Goal: Information Seeking & Learning: Learn about a topic

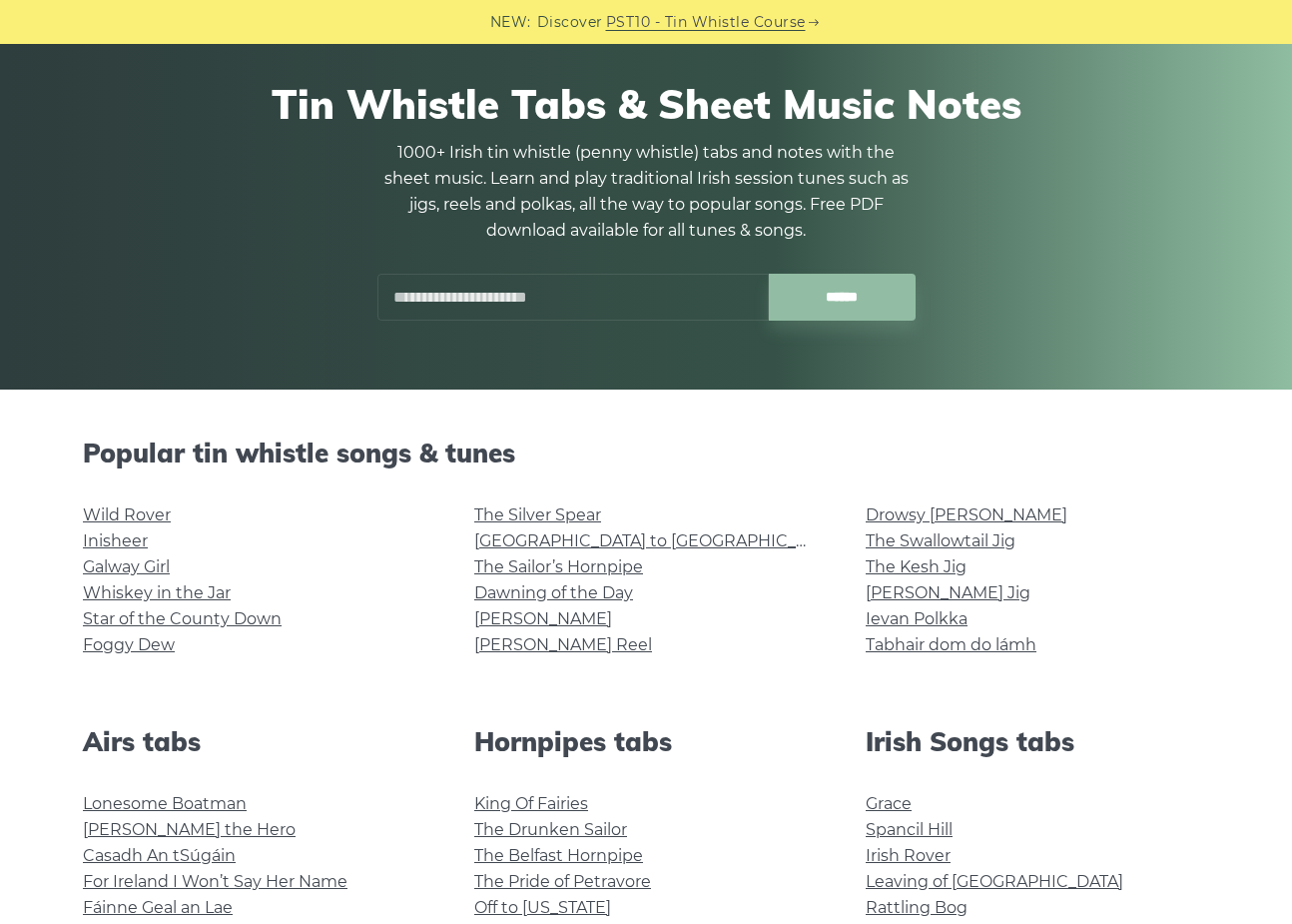
scroll to position [100, 0]
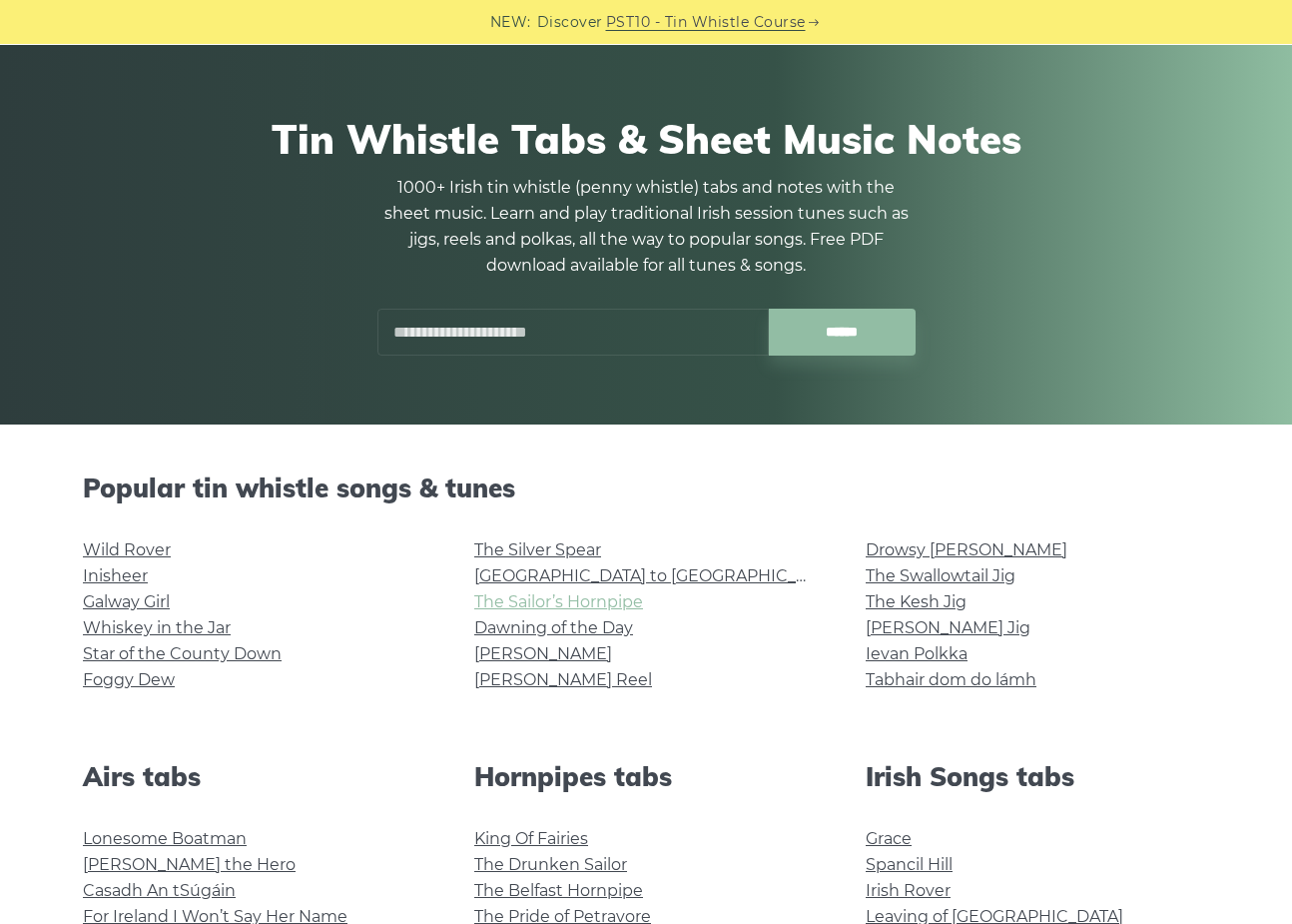
click at [590, 603] on link "The Sailor’s Hornpipe" at bounding box center [558, 601] width 169 height 19
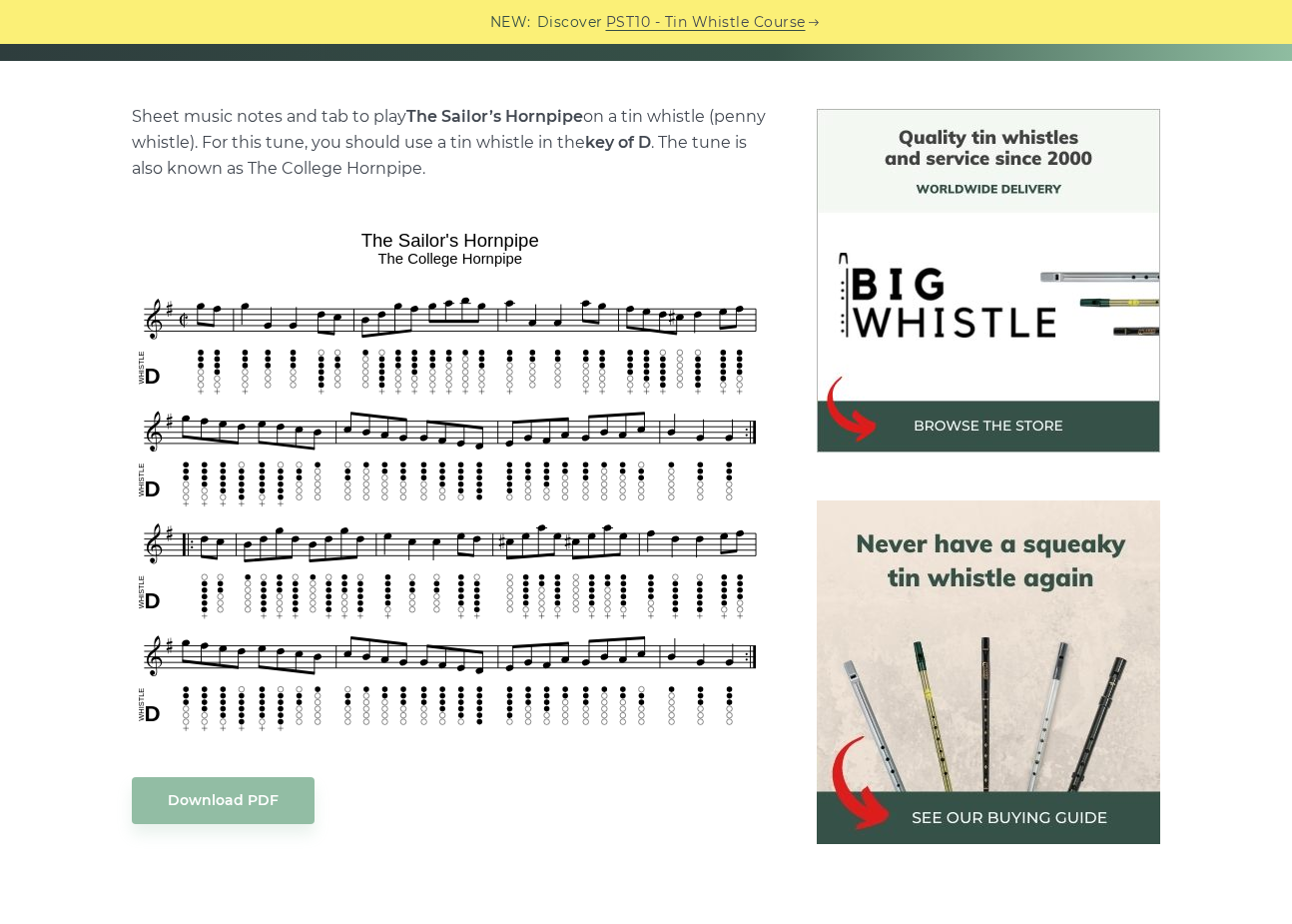
scroll to position [499, 0]
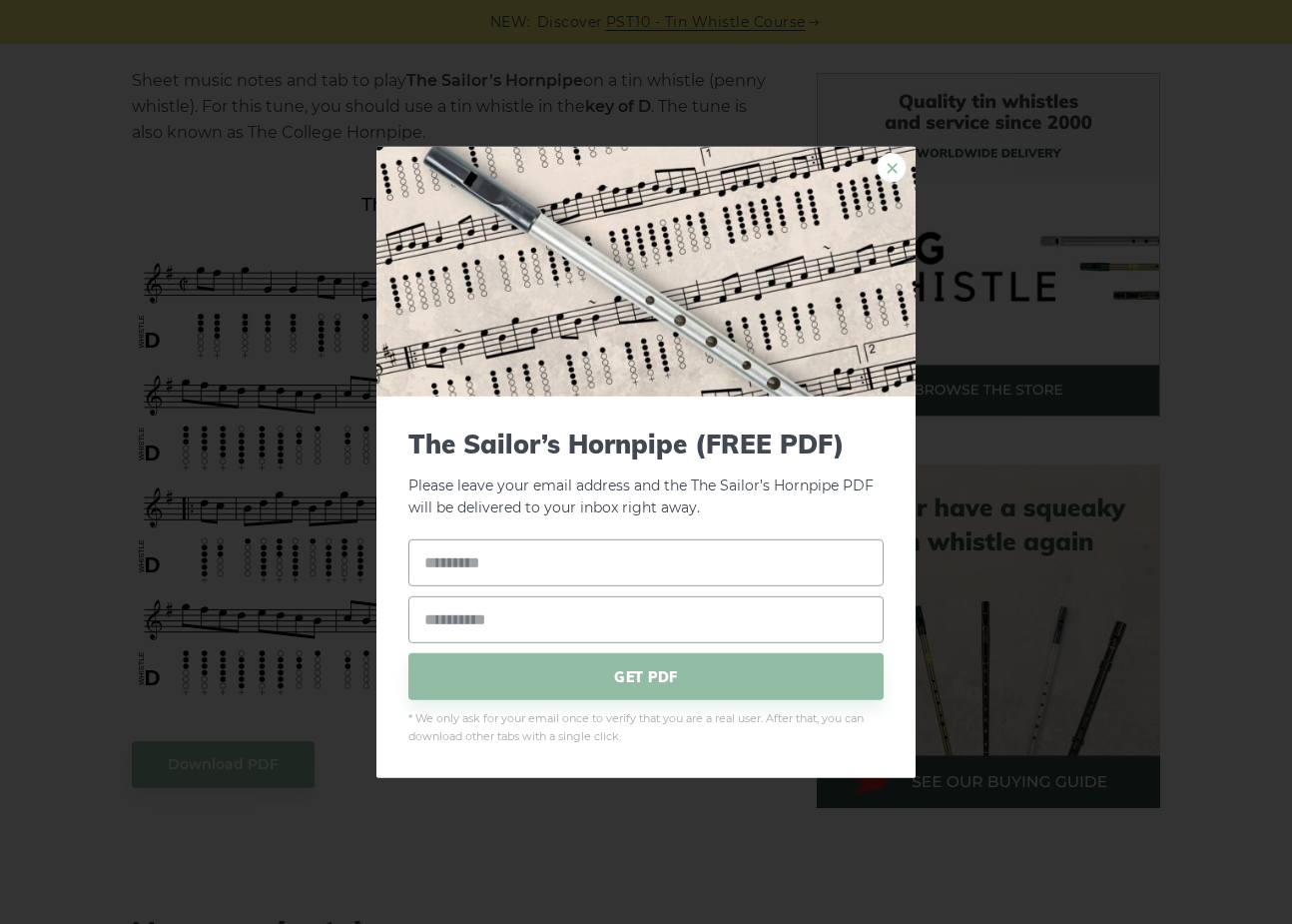
click at [896, 166] on link "×" at bounding box center [892, 167] width 30 height 30
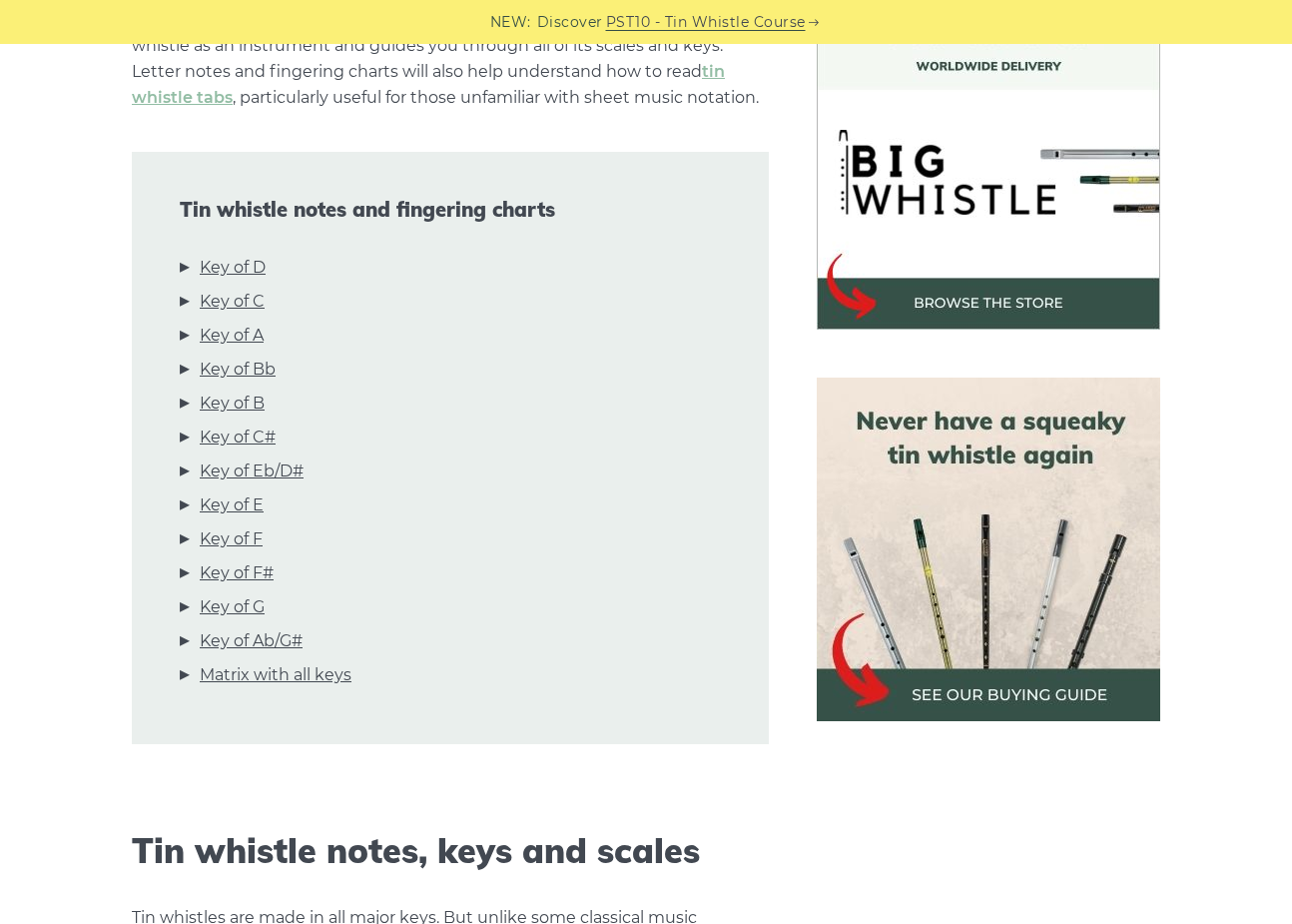
scroll to position [599, 0]
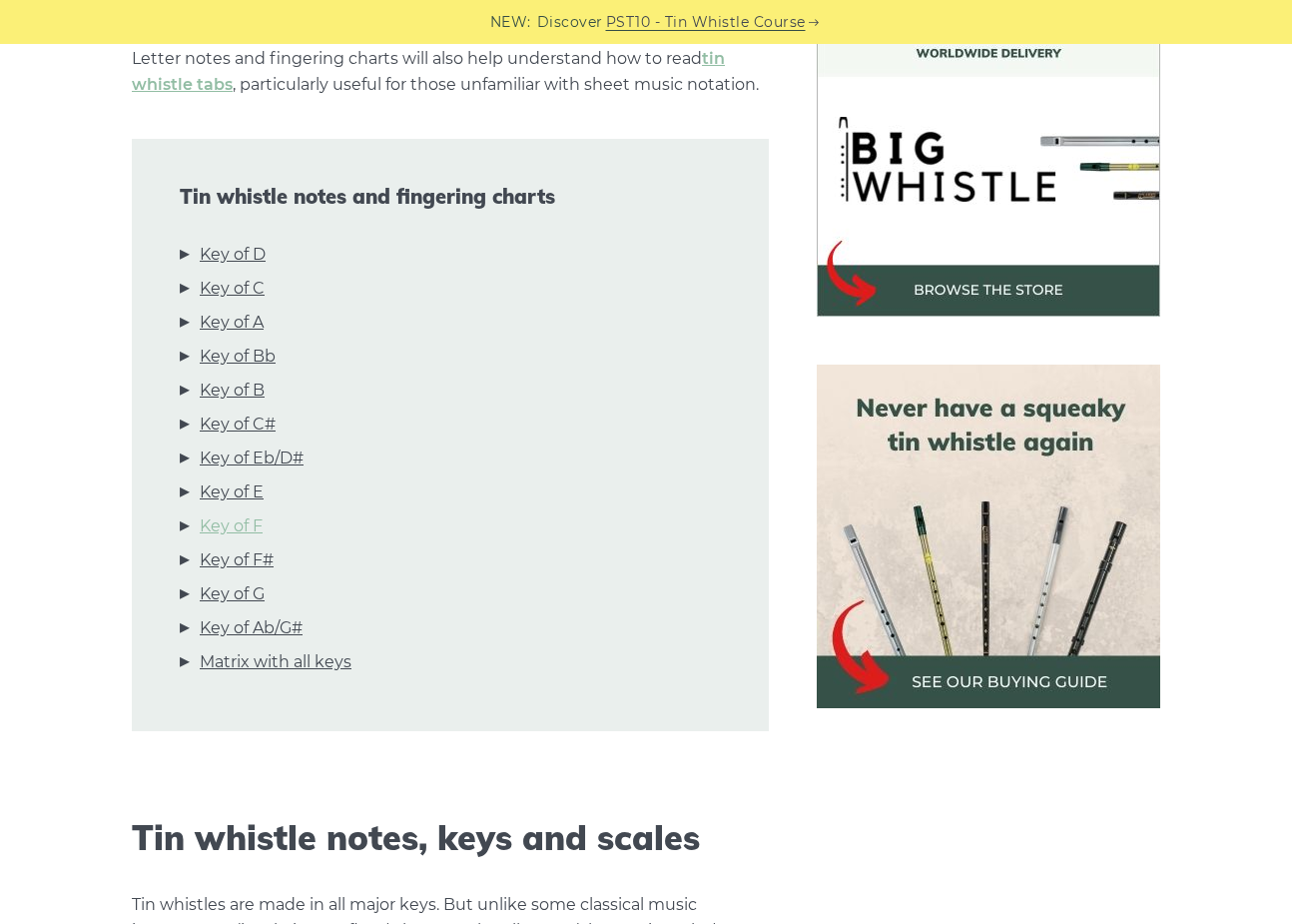
click at [242, 526] on link "Key of F" at bounding box center [231, 526] width 63 height 26
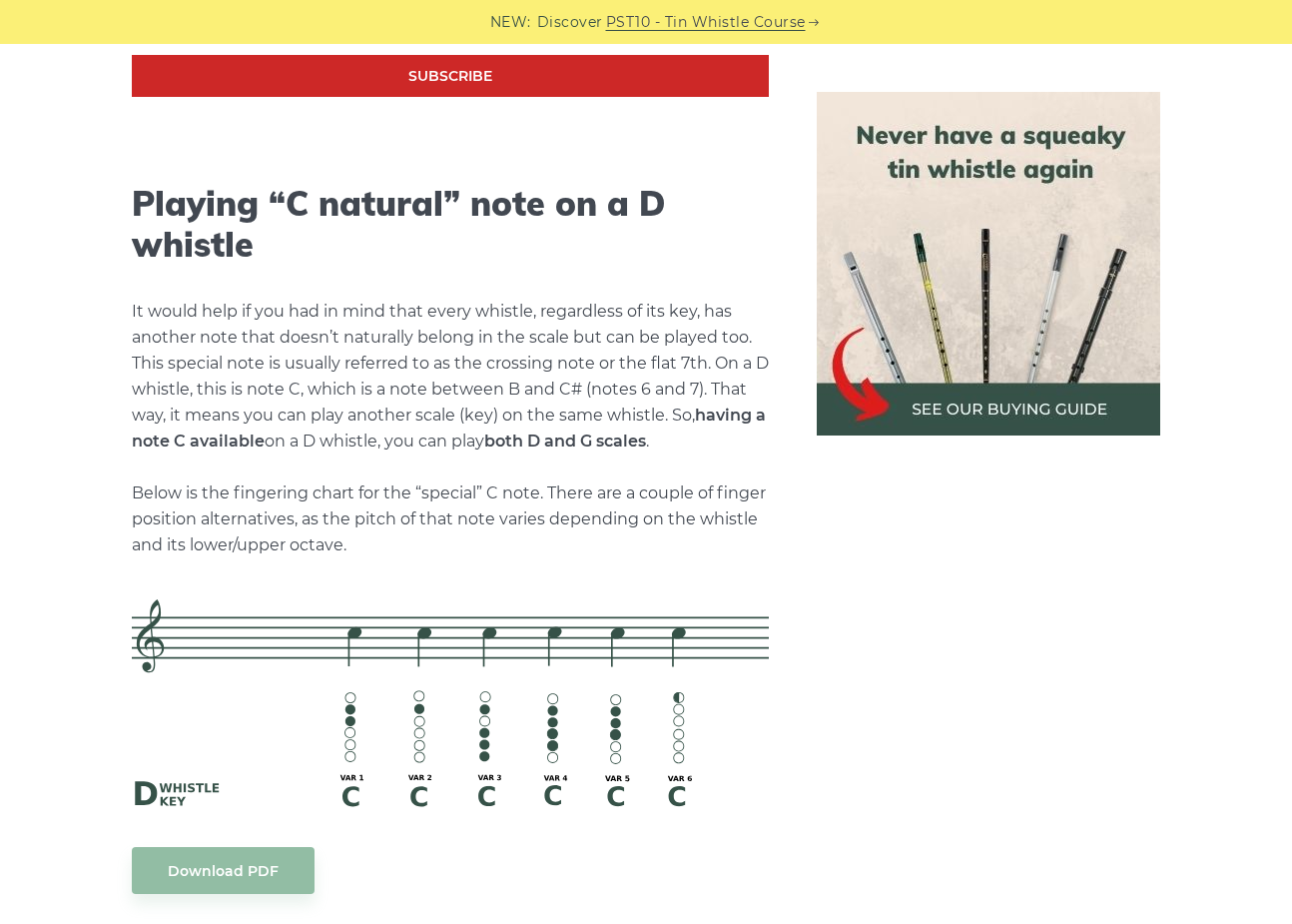
scroll to position [4082, 0]
